Goal: Navigation & Orientation: Find specific page/section

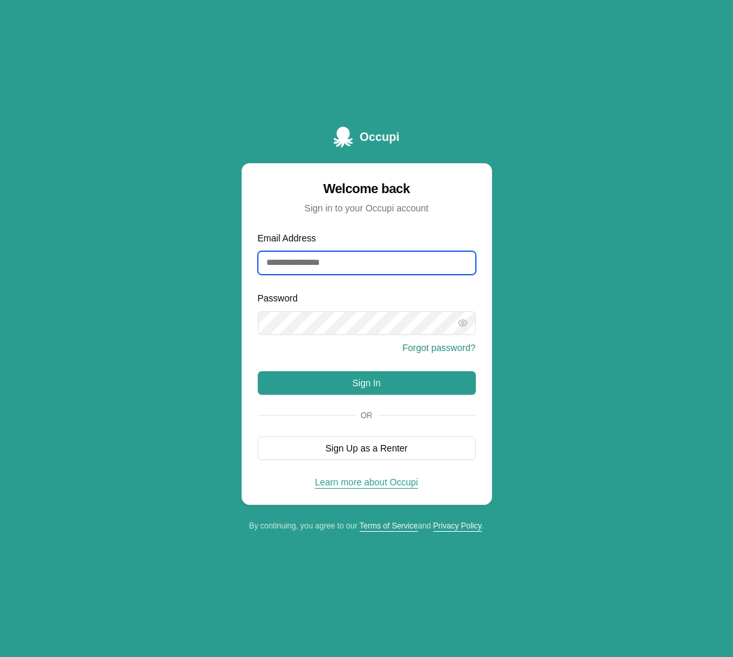
click at [331, 268] on input "Email Address" at bounding box center [367, 262] width 218 height 23
type input "**********"
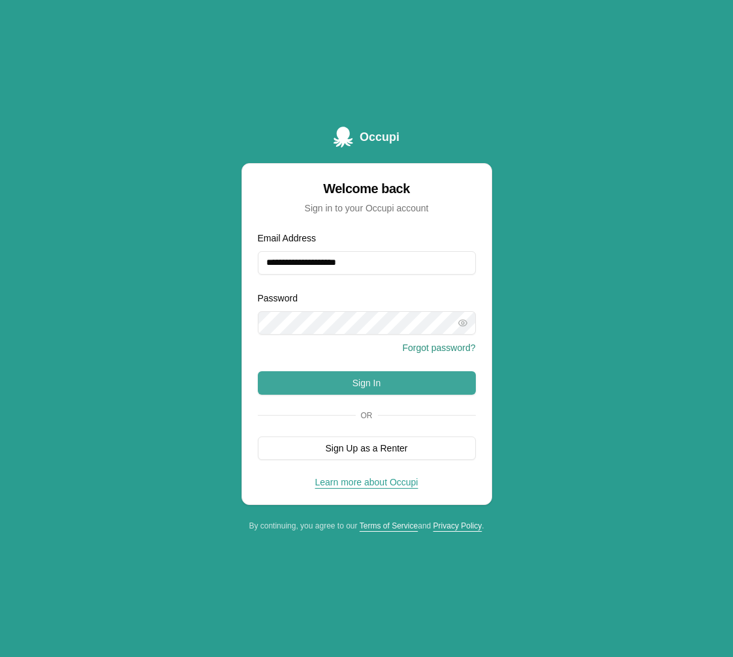
click at [389, 380] on button "Sign In" at bounding box center [367, 382] width 218 height 23
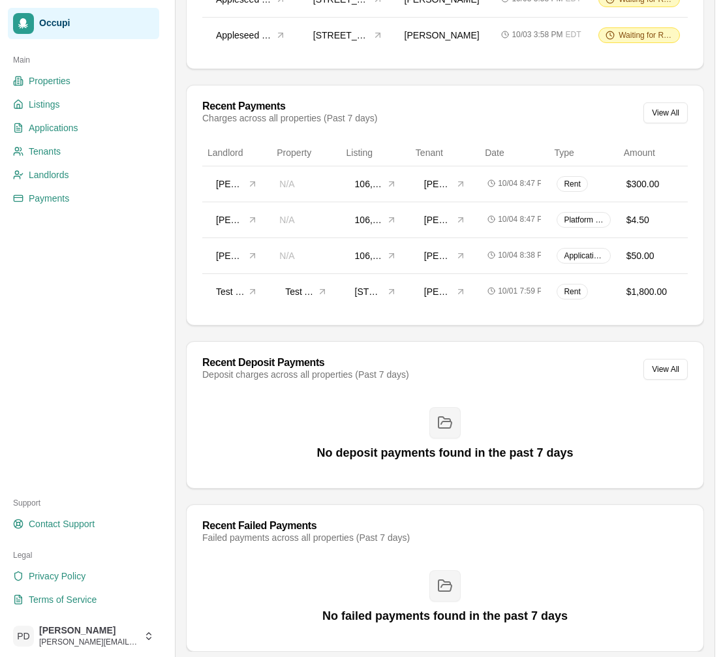
scroll to position [509, 0]
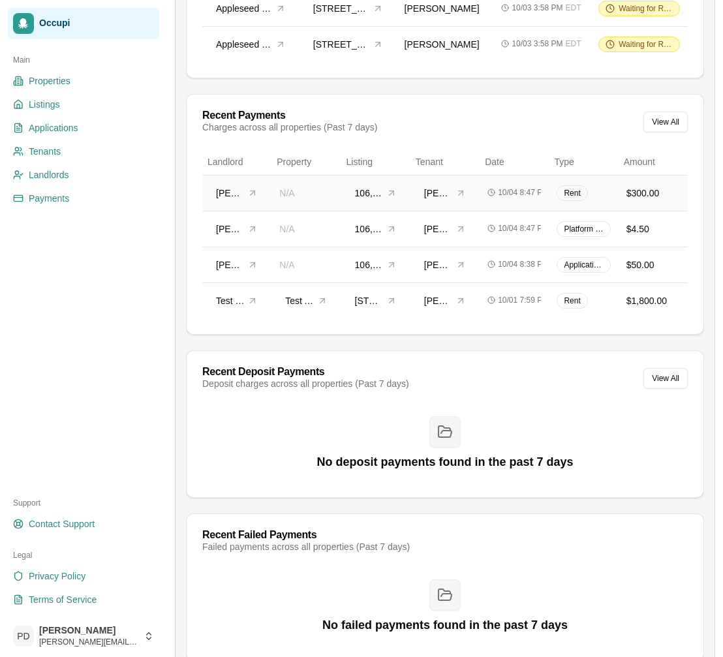
scroll to position [509, 0]
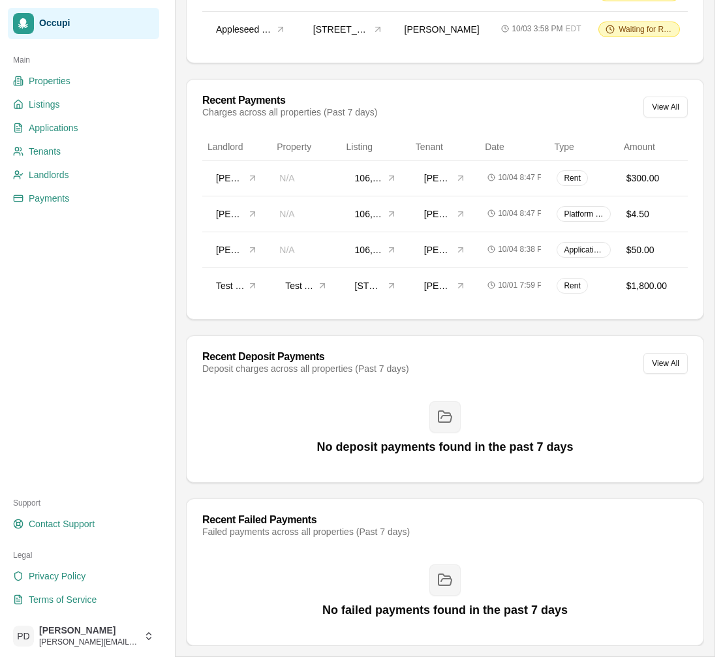
click at [50, 18] on span "Occupi" at bounding box center [96, 24] width 115 height 12
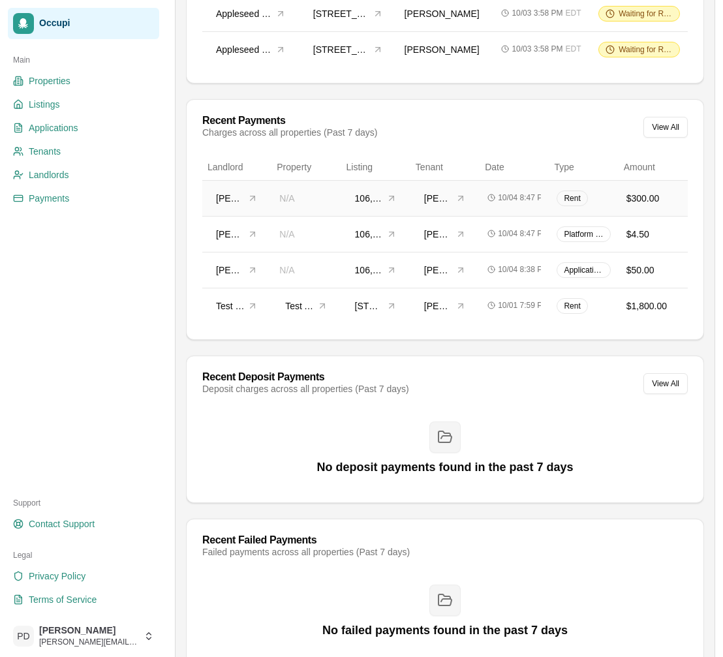
scroll to position [509, 0]
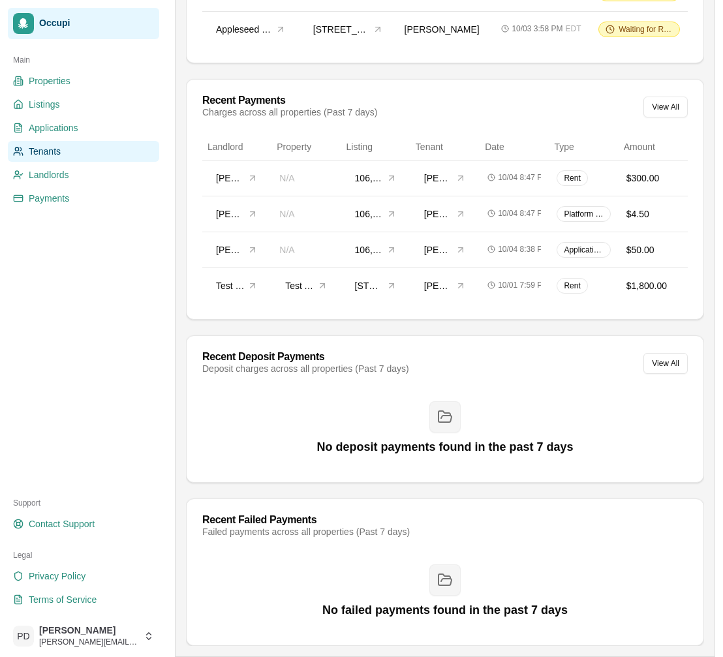
click at [44, 150] on span "Tenants" at bounding box center [45, 151] width 32 height 13
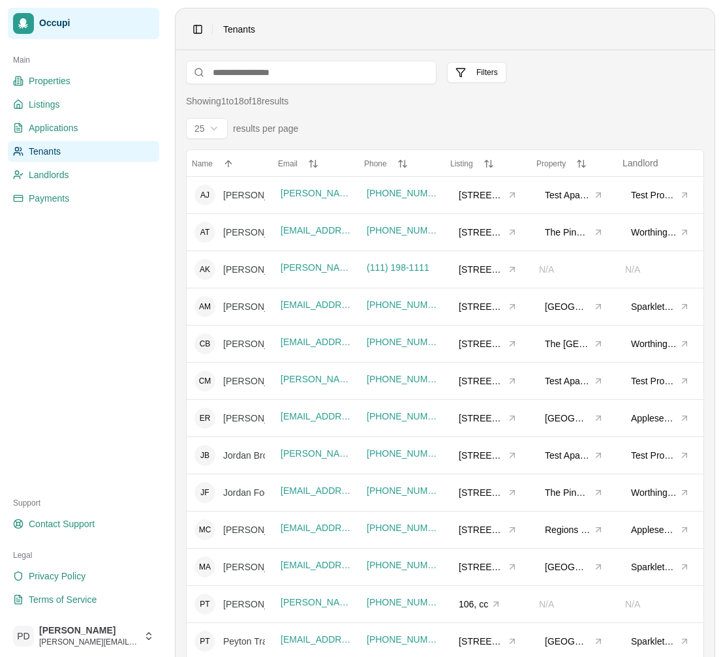
click at [59, 26] on span "Occupi" at bounding box center [96, 24] width 115 height 12
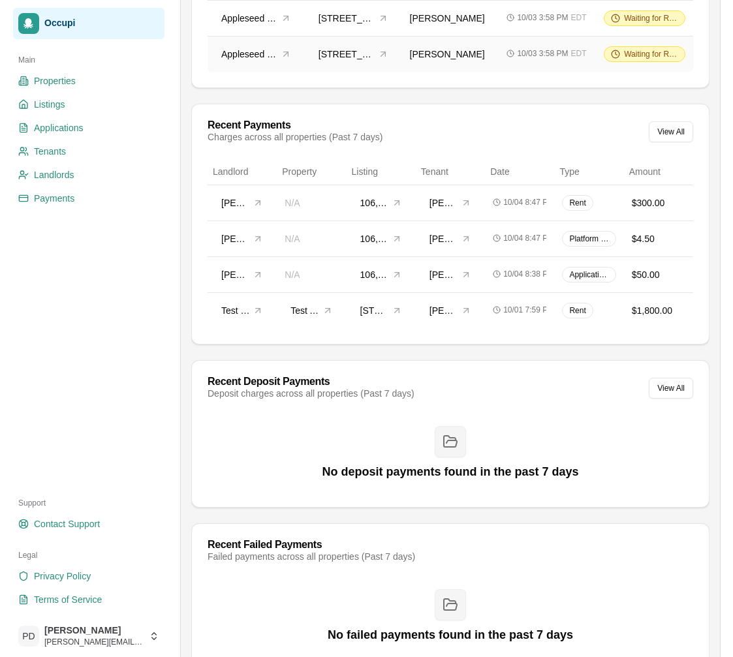
scroll to position [491, 0]
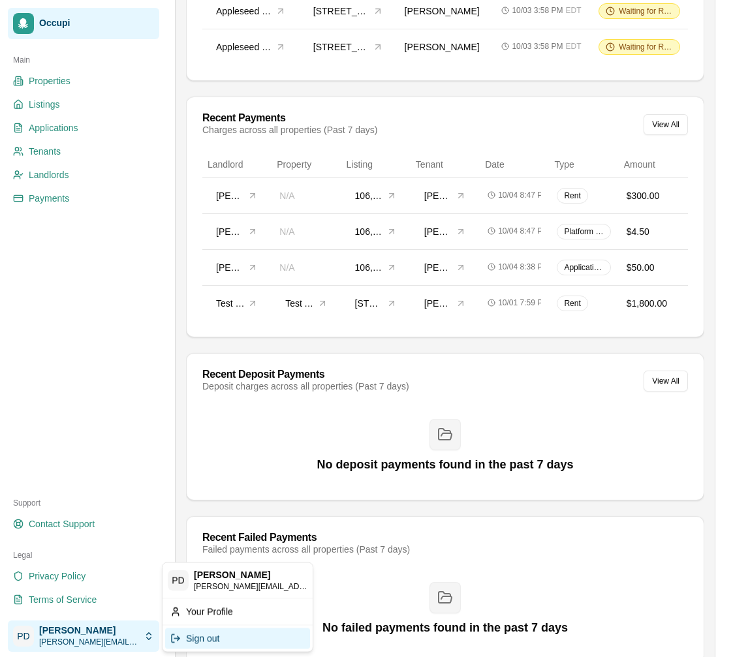
click at [192, 638] on div "Sign out" at bounding box center [237, 638] width 145 height 21
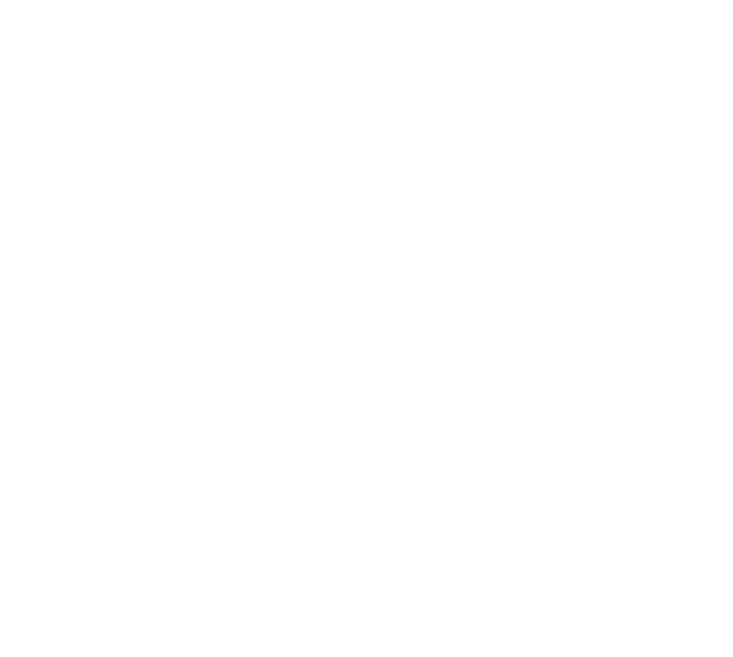
scroll to position [0, 0]
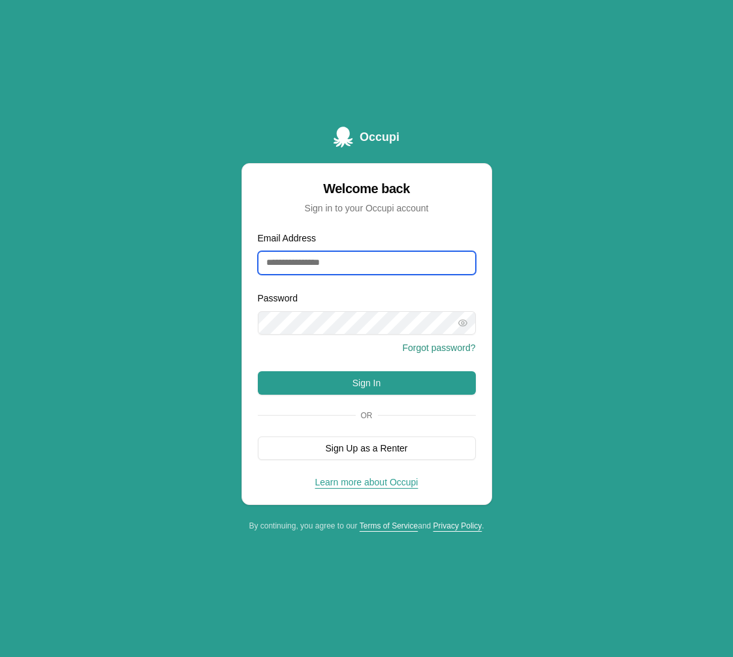
click at [343, 266] on input "Email Address" at bounding box center [367, 262] width 218 height 23
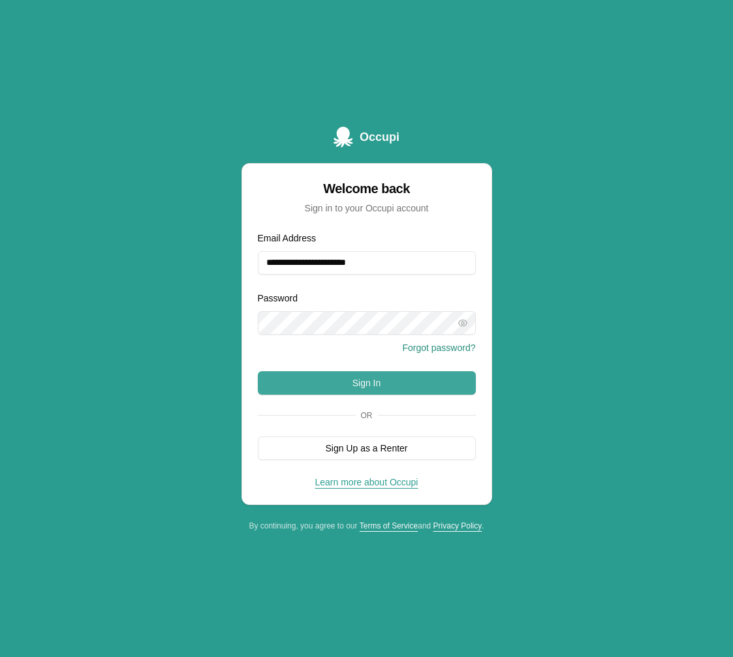
click at [379, 380] on button "Sign In" at bounding box center [367, 382] width 218 height 23
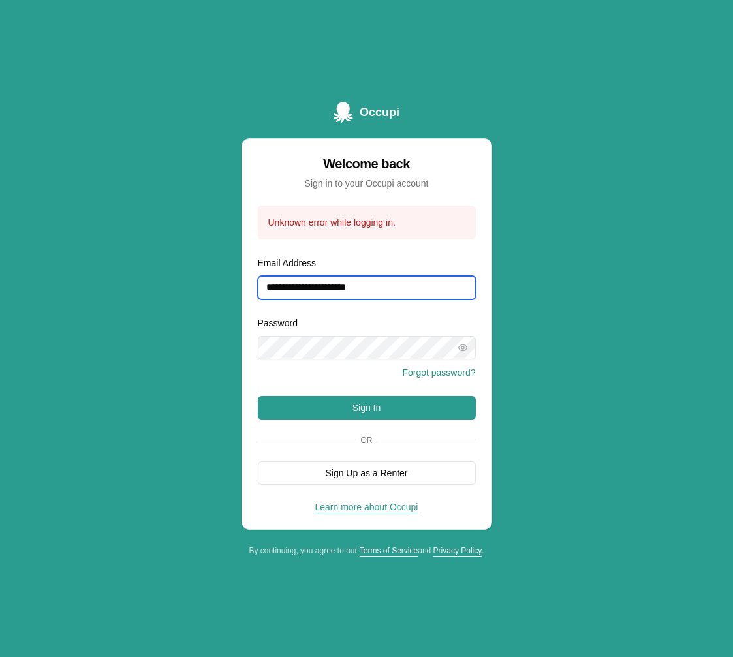
click at [388, 286] on input "**********" at bounding box center [367, 287] width 218 height 23
type input "**********"
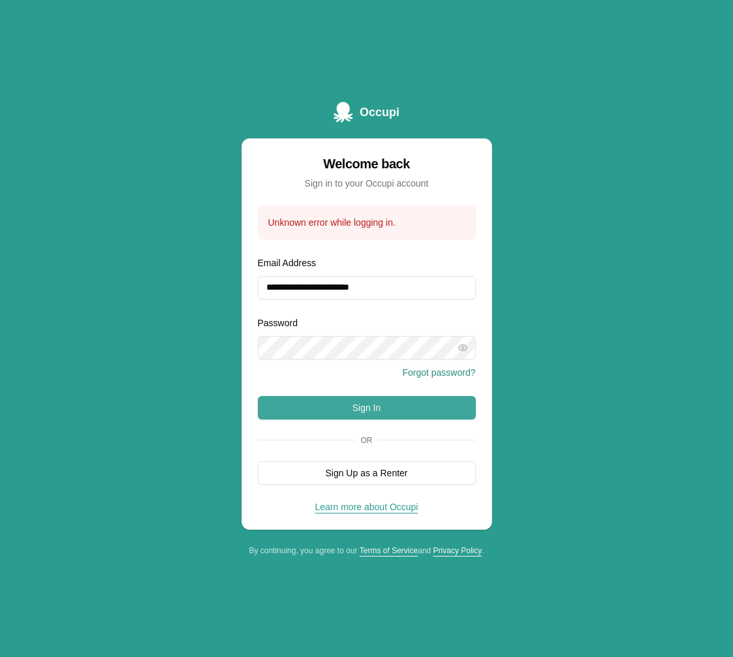
click at [374, 410] on button "Sign In" at bounding box center [367, 407] width 218 height 23
